Goal: Information Seeking & Learning: Learn about a topic

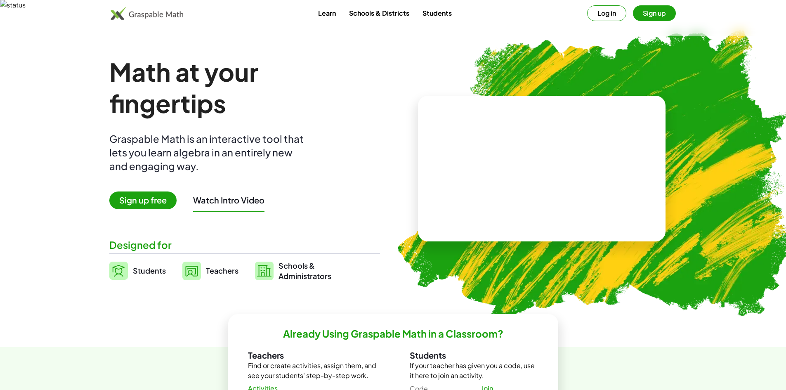
click at [158, 191] on span "Sign up free" at bounding box center [142, 200] width 67 height 18
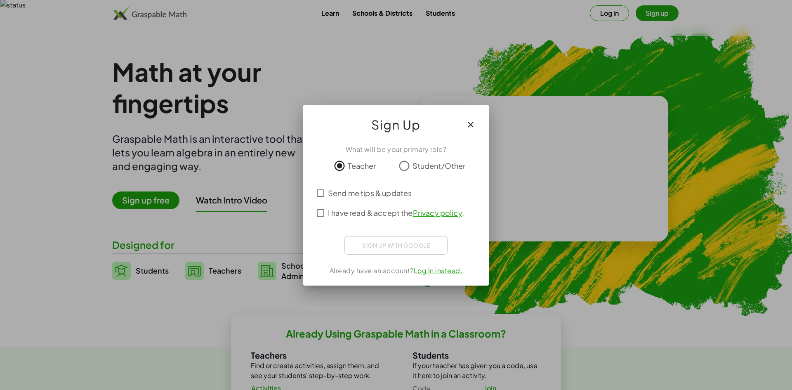
click at [311, 191] on div "What will be your primary role? Teacher Student/Other Send me tips & updates I …" at bounding box center [396, 212] width 186 height 148
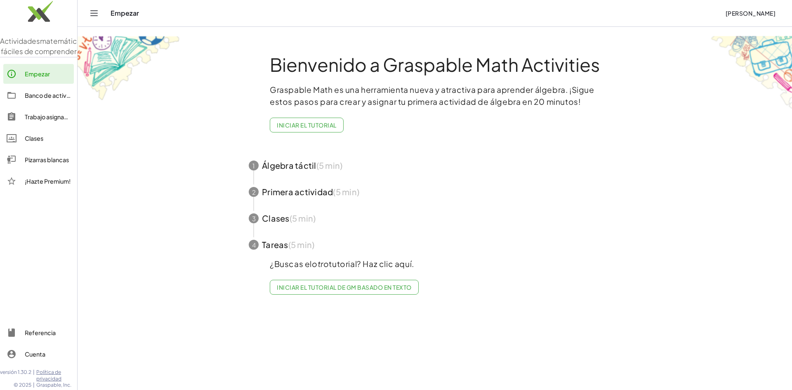
click at [627, 126] on div "Bienvenido a Graspable Math Activities Graspable Math es una herramienta nueva …" at bounding box center [434, 171] width 412 height 269
click at [29, 78] on font "Empezar" at bounding box center [37, 73] width 25 height 7
click at [308, 121] on font "Iniciar el tutorial" at bounding box center [306, 124] width 59 height 7
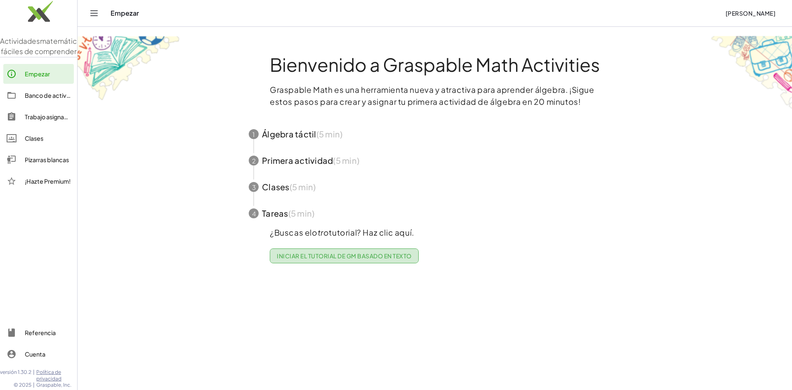
click at [391, 252] on font "Iniciar el tutorial de GM basado en texto" at bounding box center [344, 255] width 134 height 7
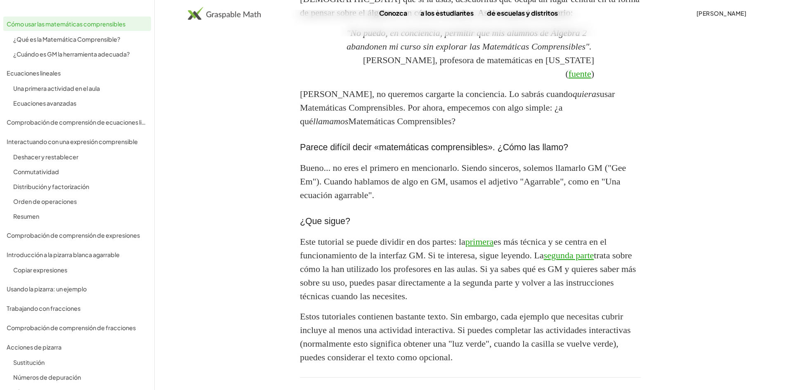
scroll to position [737, 0]
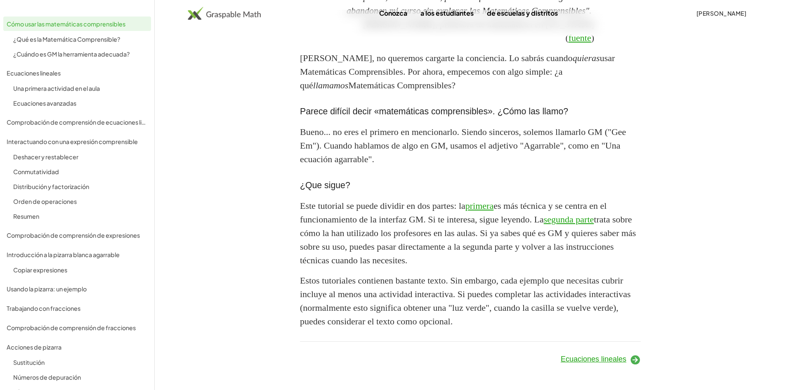
click at [613, 359] on font "Ecuaciones lineales" at bounding box center [594, 359] width 66 height 8
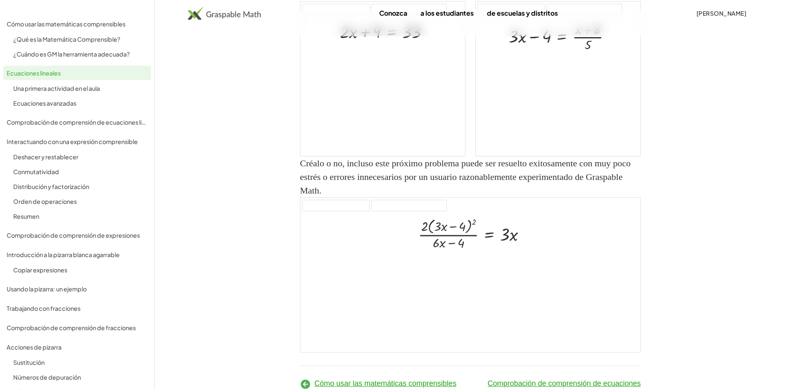
scroll to position [1048, 0]
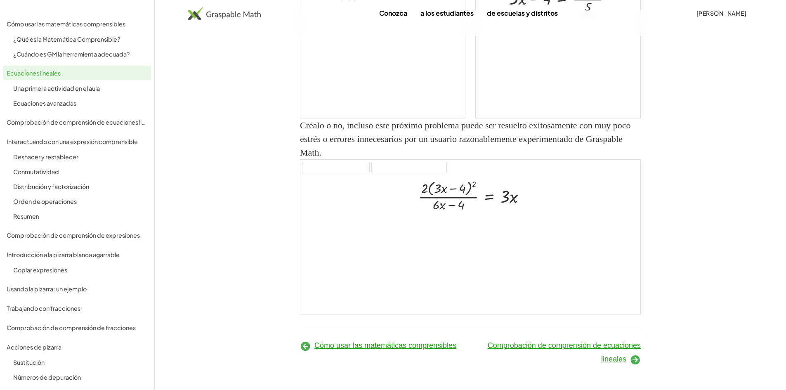
click at [628, 353] on div "Comprobación de comprensión de ecuaciones lineales" at bounding box center [557, 351] width 175 height 37
click at [617, 341] on font "Comprobación de comprensión de ecuaciones lineales" at bounding box center [564, 352] width 153 height 22
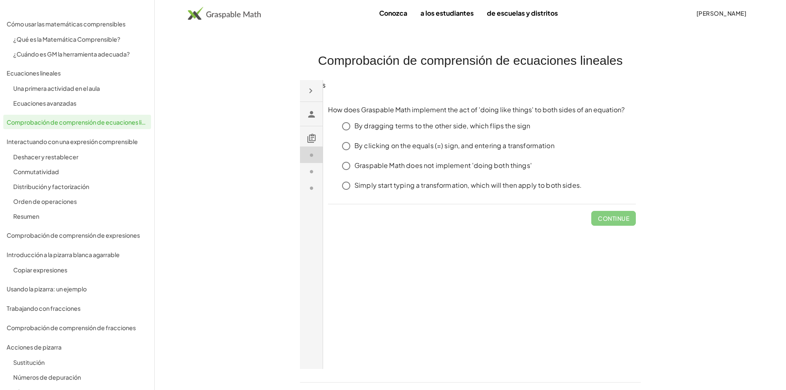
drag, startPoint x: 425, startPoint y: 268, endPoint x: 429, endPoint y: 260, distance: 8.9
click div "How does Graspable Math implement the act of 'doing like things' to both sides …"
click span "Continue"
click at [635, 210] on button "Check" at bounding box center [618, 217] width 35 height 15
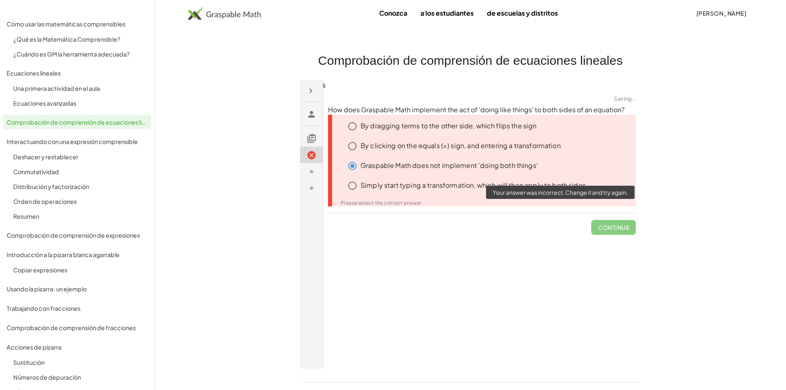
click span "Continue"
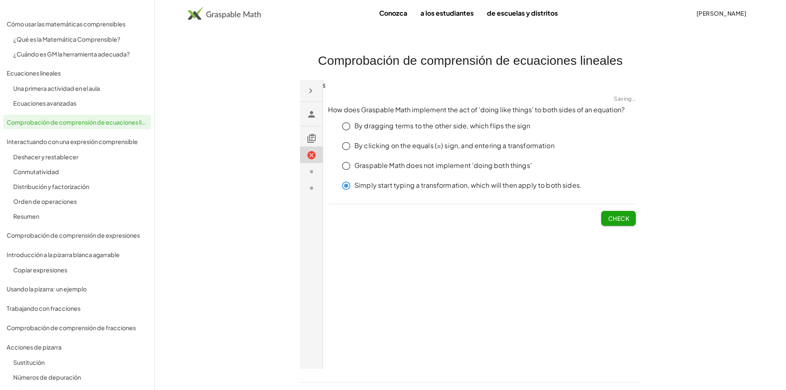
drag, startPoint x: 624, startPoint y: 203, endPoint x: 604, endPoint y: 197, distance: 21.1
click at [624, 210] on button "Check" at bounding box center [618, 217] width 35 height 15
click at [618, 210] on button "Check" at bounding box center [618, 217] width 35 height 15
click at [629, 210] on button "Check" at bounding box center [618, 217] width 35 height 15
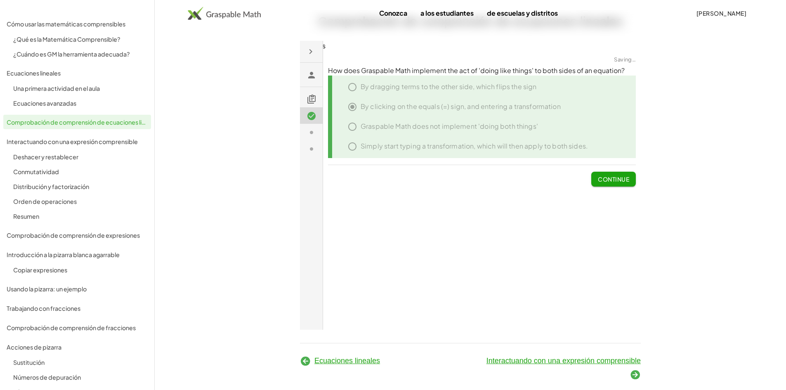
scroll to position [45, 0]
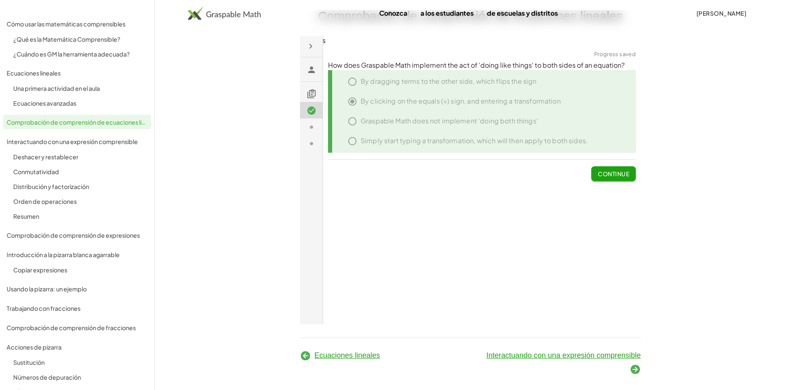
click at [633, 363] on icon at bounding box center [634, 368] width 11 height 11
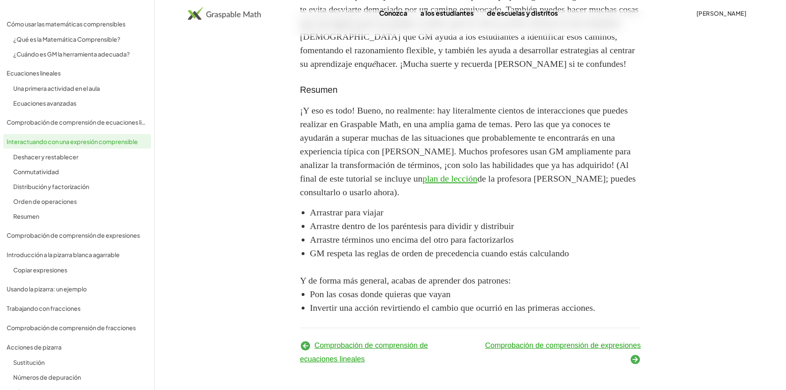
click at [636, 360] on icon at bounding box center [634, 358] width 11 height 11
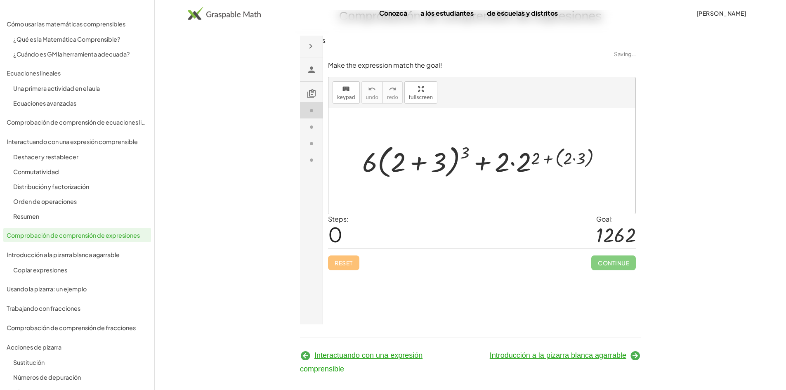
click at [629, 351] on link "Introducción a la pizarra blanca agarrable" at bounding box center [565, 355] width 151 height 8
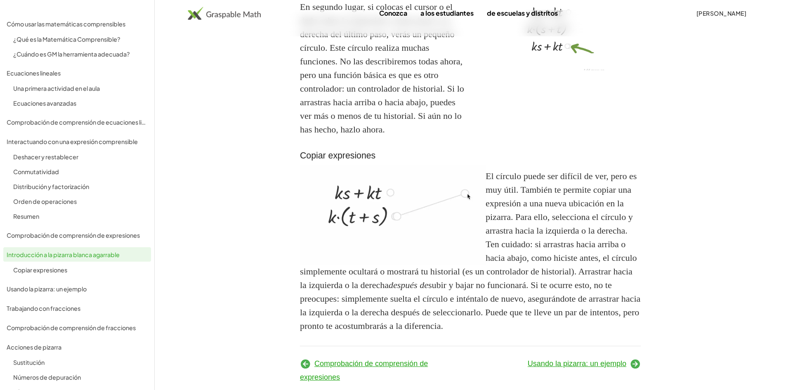
scroll to position [709, 0]
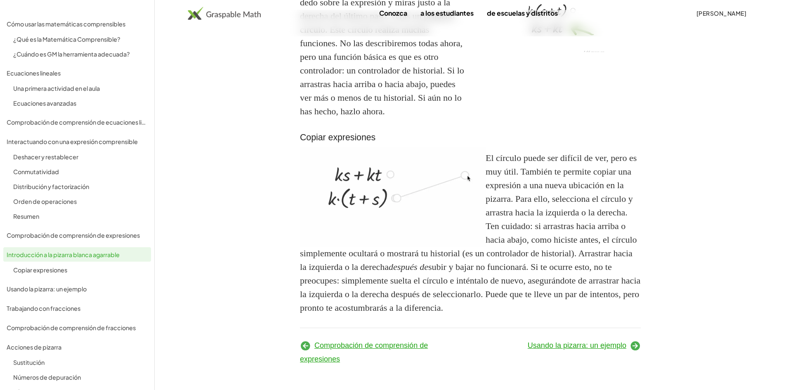
click at [634, 349] on icon at bounding box center [634, 345] width 11 height 11
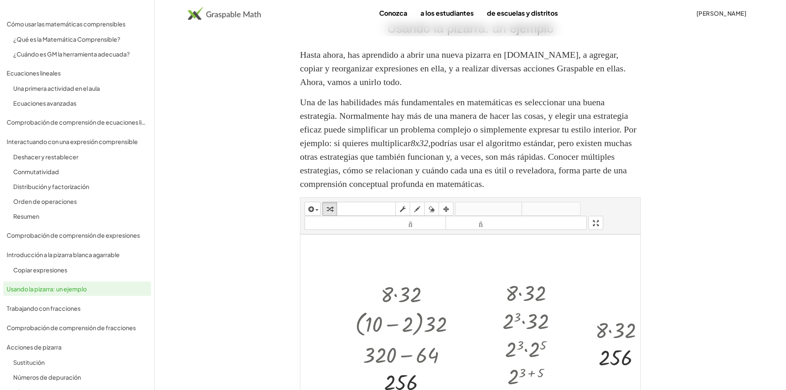
scroll to position [211, 0]
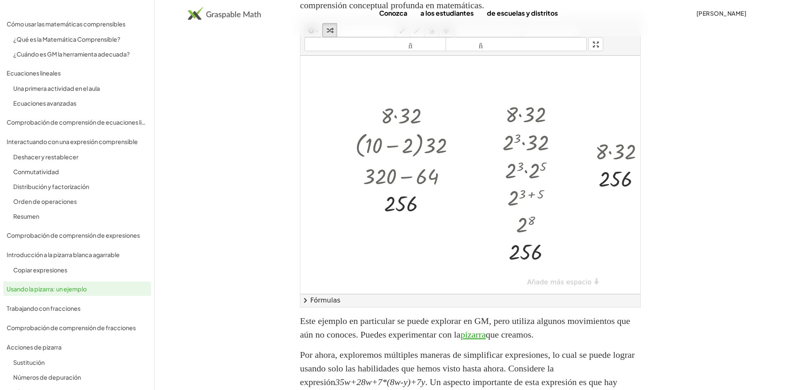
click at [355, 250] on div at bounding box center [551, 175] width 502 height 238
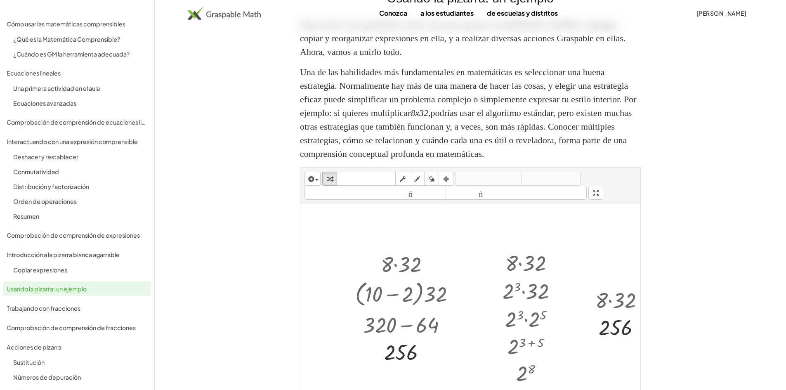
scroll to position [46, 0]
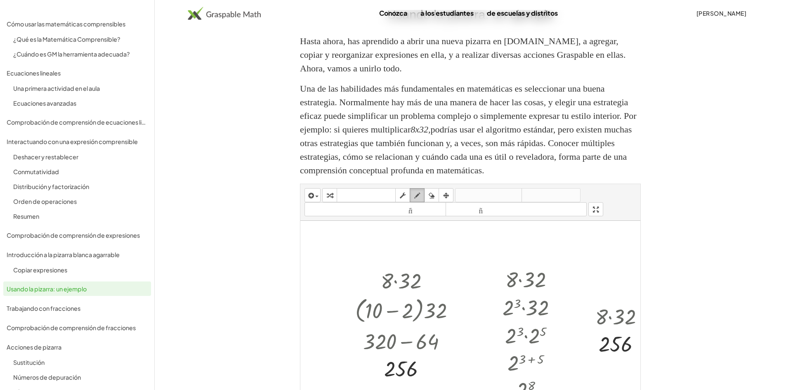
click at [415, 200] on icon "button" at bounding box center [417, 196] width 6 height 10
drag, startPoint x: 480, startPoint y: 259, endPoint x: 476, endPoint y: 276, distance: 17.3
click at [476, 276] on div at bounding box center [551, 340] width 502 height 238
drag, startPoint x: 356, startPoint y: 243, endPoint x: 349, endPoint y: 250, distance: 9.6
click at [339, 254] on div at bounding box center [551, 340] width 502 height 238
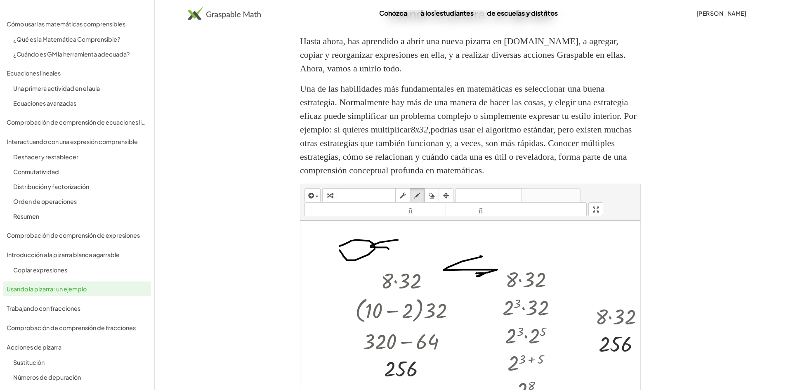
drag, startPoint x: 388, startPoint y: 252, endPoint x: 372, endPoint y: 260, distance: 17.9
click at [373, 261] on div at bounding box center [551, 340] width 502 height 238
drag, startPoint x: 340, startPoint y: 235, endPoint x: 407, endPoint y: 262, distance: 71.6
click at [407, 261] on div at bounding box center [551, 340] width 502 height 238
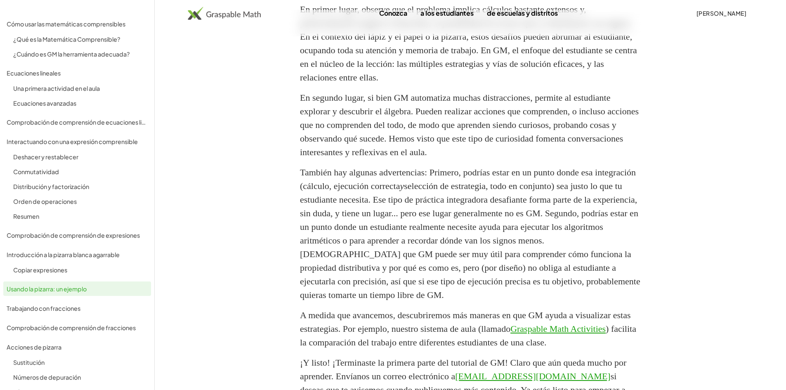
scroll to position [1259, 0]
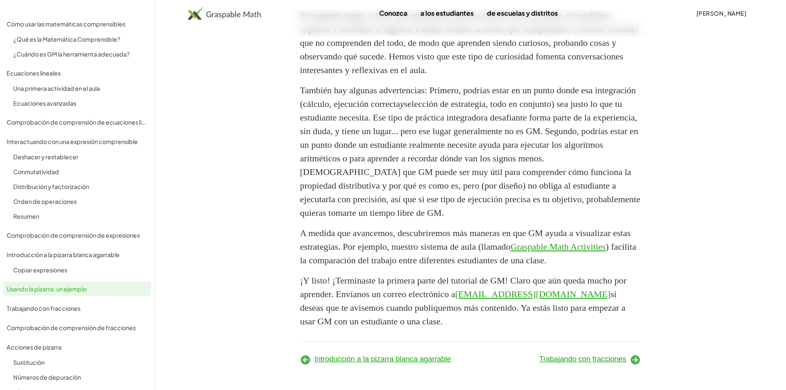
click at [633, 359] on icon at bounding box center [634, 359] width 11 height 11
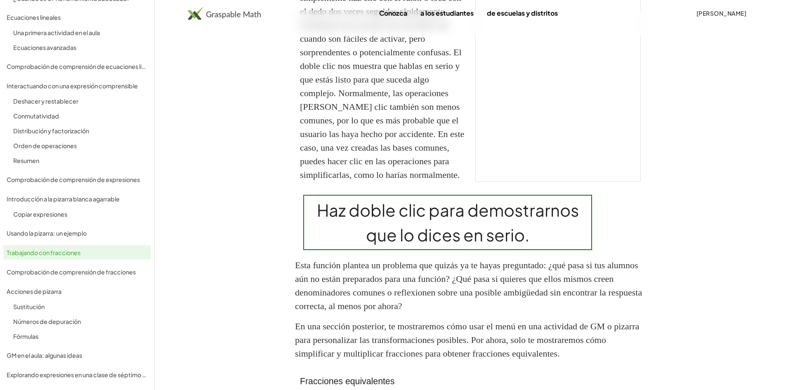
scroll to position [912, 0]
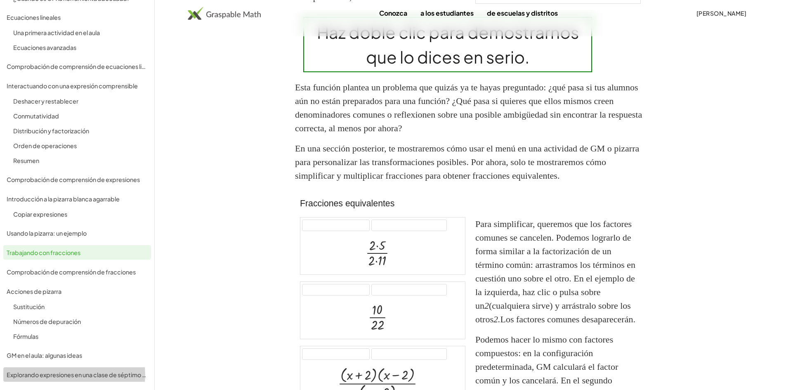
click at [78, 371] on font "Explorando expresiones en una clase de séptimo grado" at bounding box center [83, 374] width 152 height 7
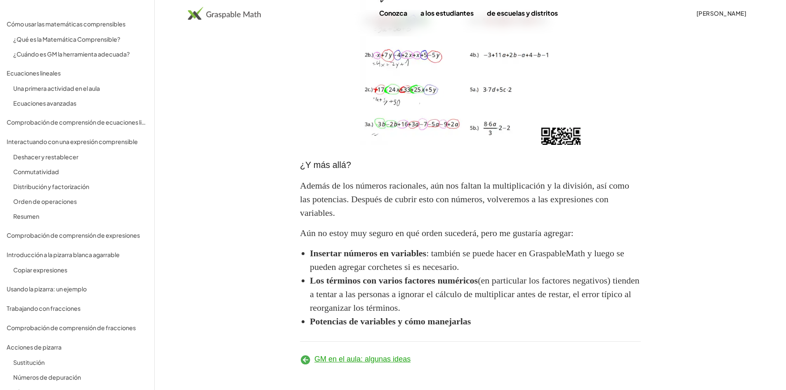
scroll to position [3226, 0]
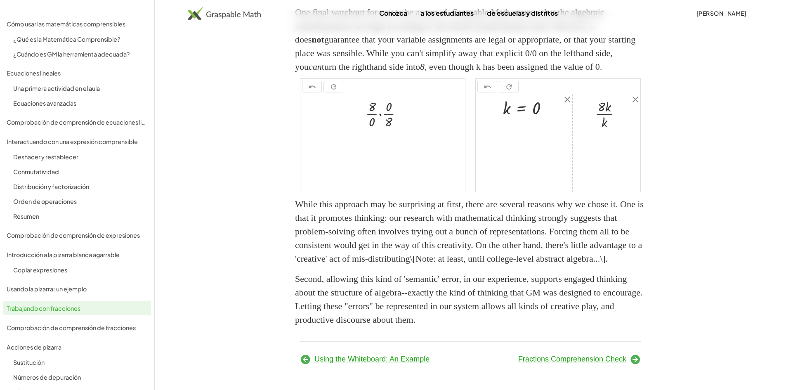
scroll to position [1099, 0]
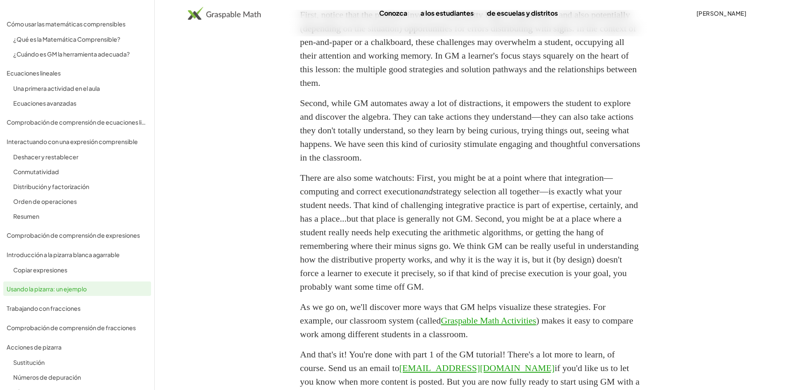
click at [57, 29] on link "Cómo usar las matemáticas comprensibles" at bounding box center [77, 23] width 148 height 14
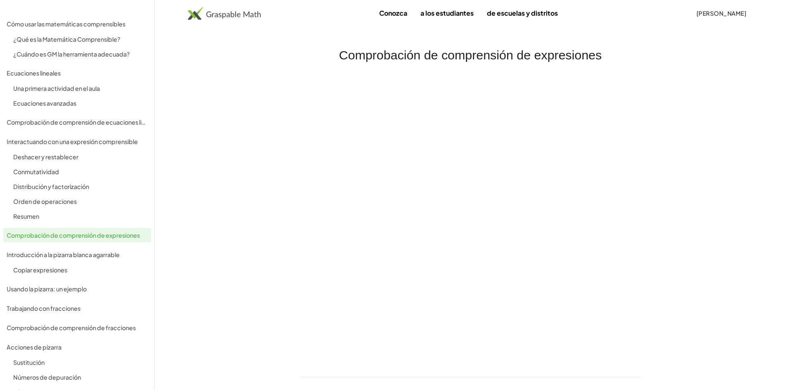
scroll to position [3, 0]
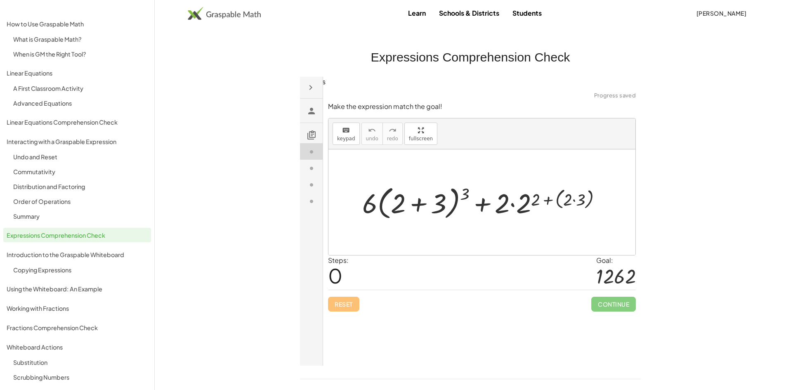
scroll to position [3, 0]
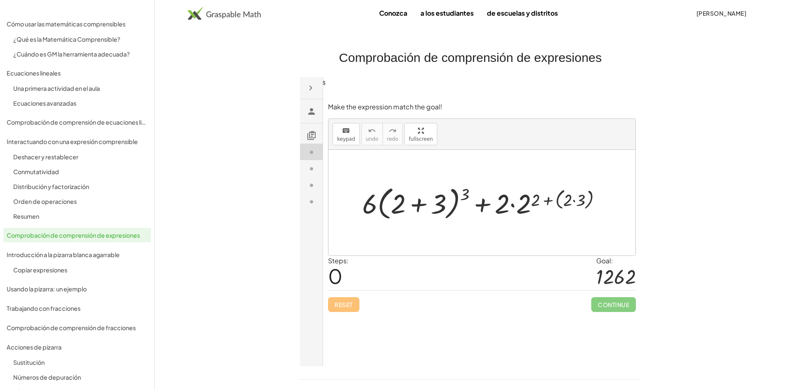
click at [207, 89] on main "Comprobación de comprensión de expresiones Interactuando con una expresión comp…" at bounding box center [393, 224] width 786 height 434
click at [370, 164] on div at bounding box center [481, 202] width 307 height 106
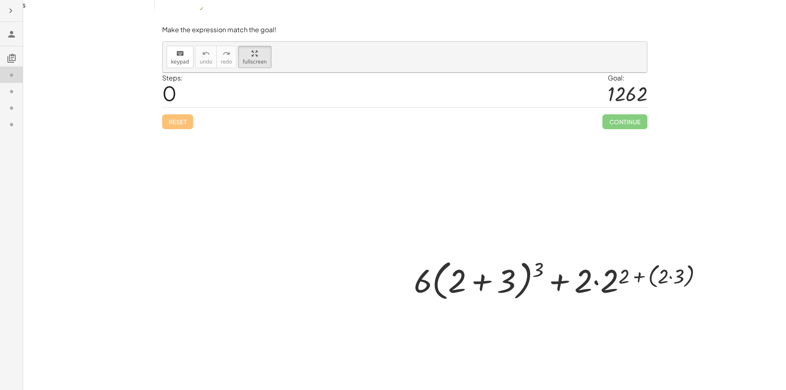
click at [419, 73] on div "keyboard keypad undo undo redo redo fullscreen + · 6 · ( + 2 + 3 ) 3 + · 2 · 2 …" at bounding box center [405, 57] width 484 height 31
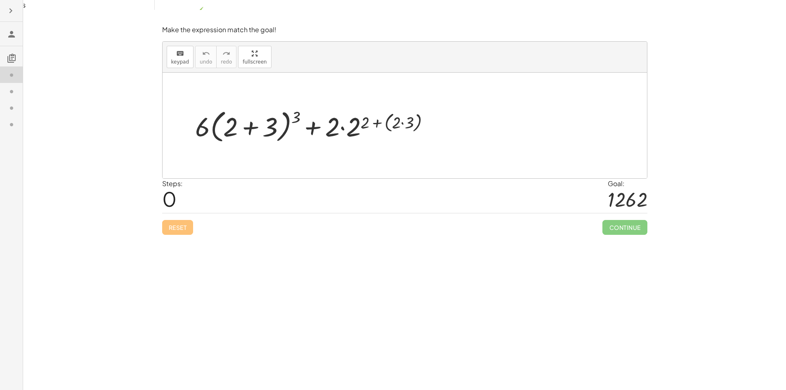
drag, startPoint x: 97, startPoint y: 21, endPoint x: 97, endPoint y: -15, distance: 35.9
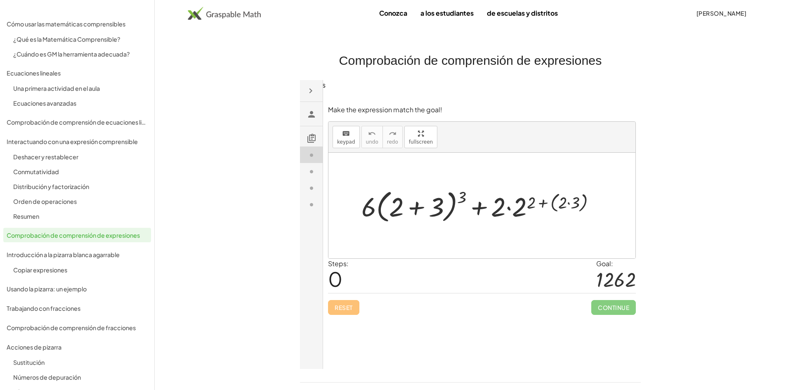
click at [300, 80] on html "Make the expression match the goal! keyboard keypad undo undo redo redo fullscr…" at bounding box center [470, 229] width 341 height 299
